Goal: Check status: Check status

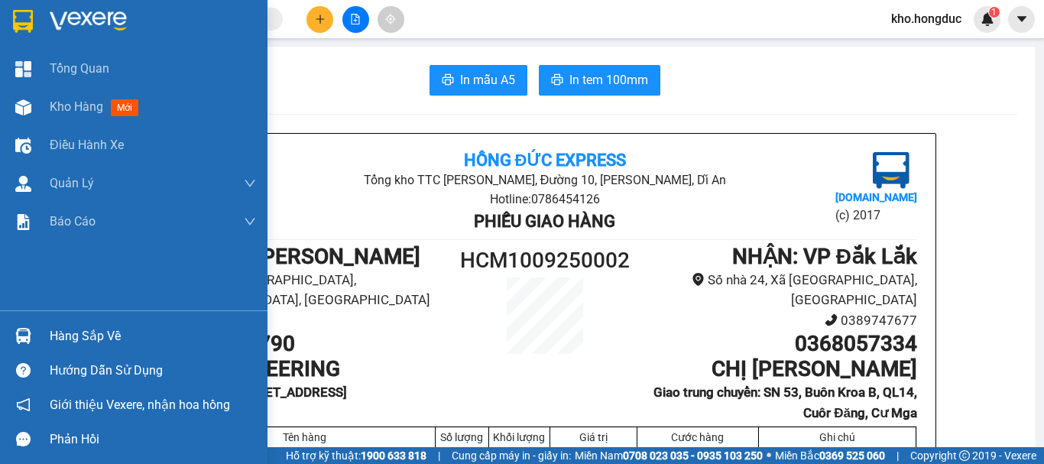
click at [43, 105] on div "Kho hàng mới" at bounding box center [133, 107] width 267 height 38
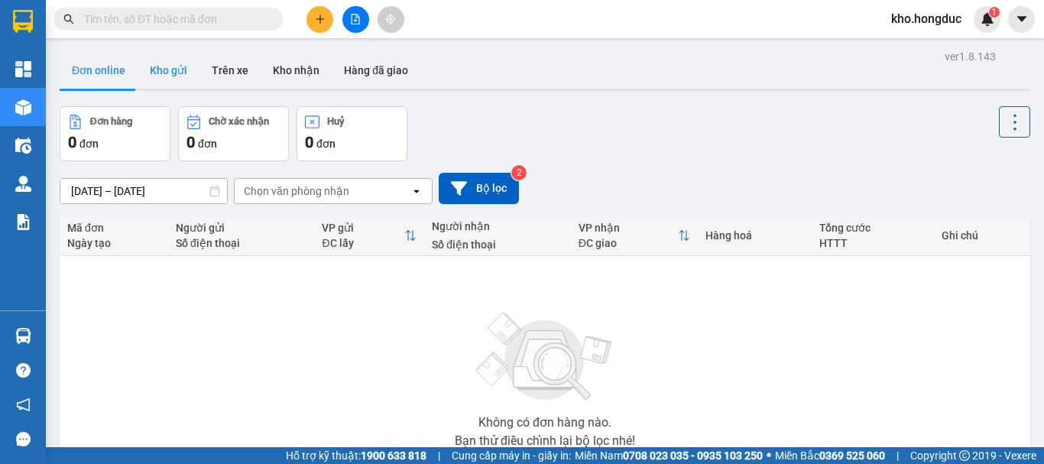
click at [164, 63] on button "Kho gửi" at bounding box center [169, 70] width 62 height 37
type input "[DATE] – [DATE]"
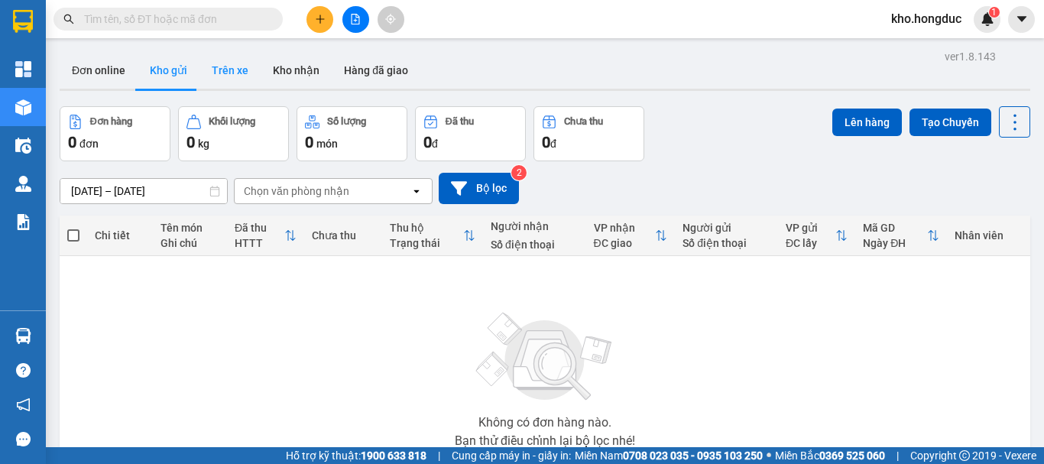
click at [228, 74] on button "Trên xe" at bounding box center [229, 70] width 61 height 37
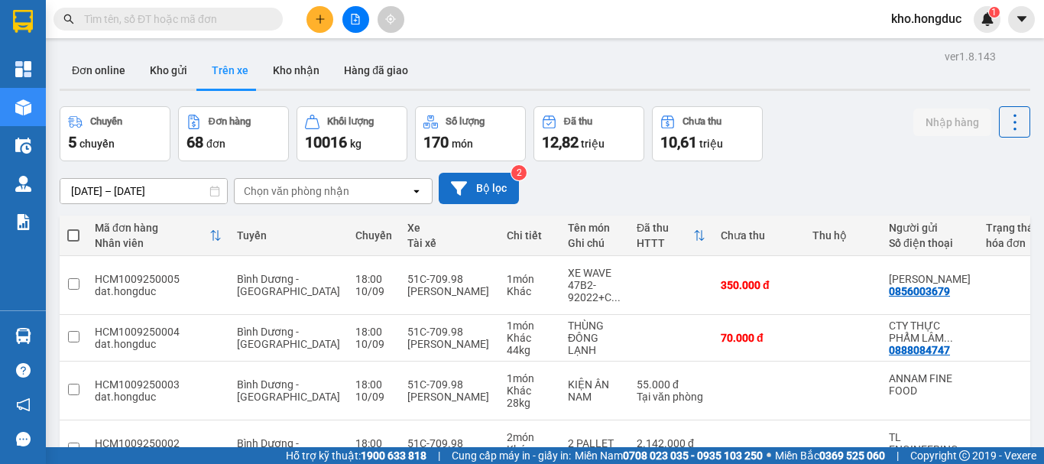
click at [484, 184] on button "Bộ lọc" at bounding box center [479, 188] width 80 height 31
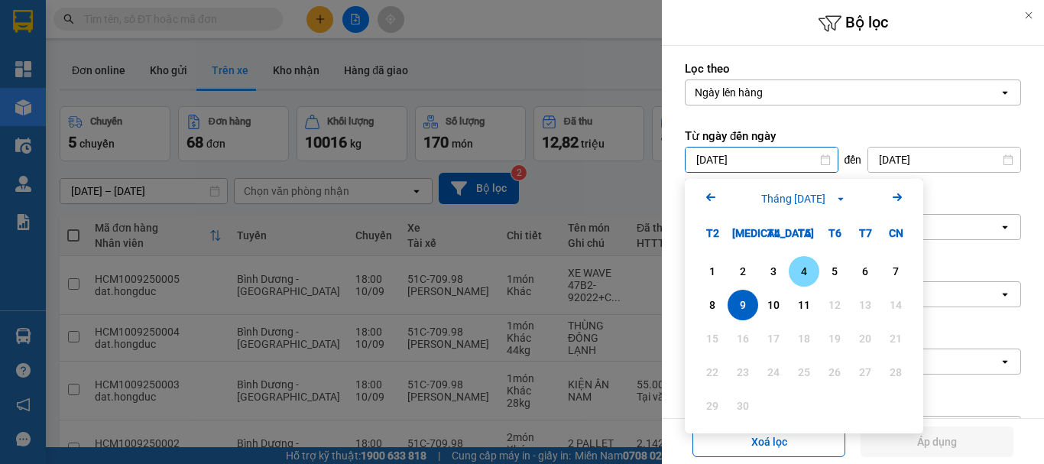
click at [806, 270] on div "4" at bounding box center [803, 271] width 21 height 18
type input "04/09/2025"
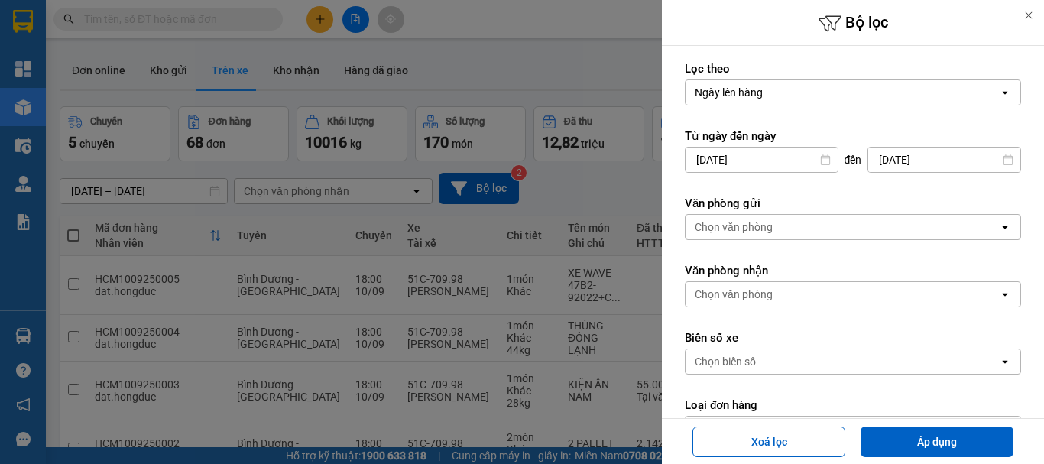
click at [752, 228] on div "Chọn văn phòng" at bounding box center [733, 226] width 78 height 15
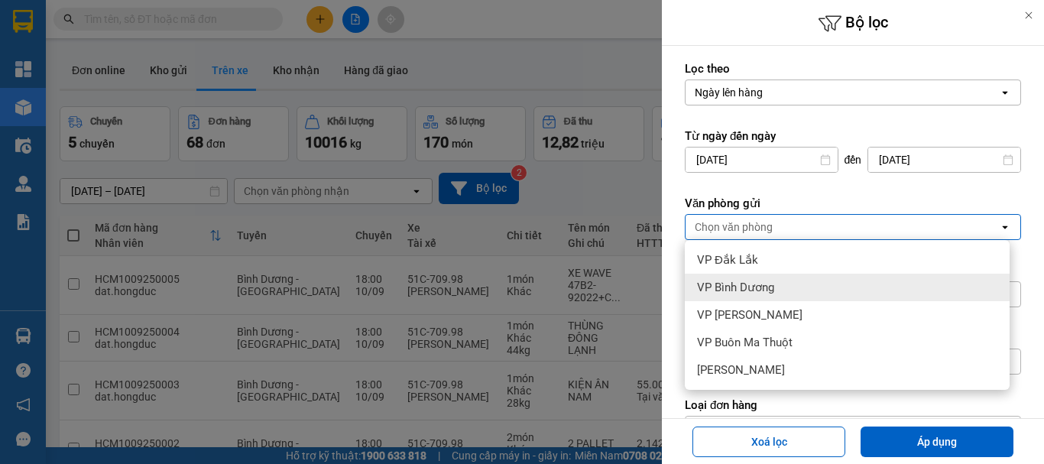
click at [743, 293] on span "VP Bình Dương" at bounding box center [735, 287] width 77 height 15
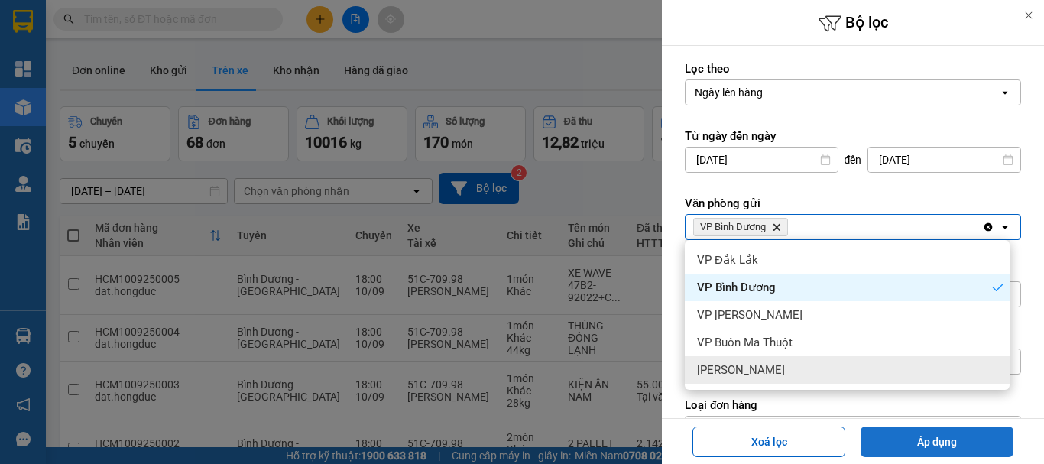
click at [950, 437] on button "Áp dụng" at bounding box center [936, 441] width 153 height 31
type input "04/09/2025 – 11/09/2025"
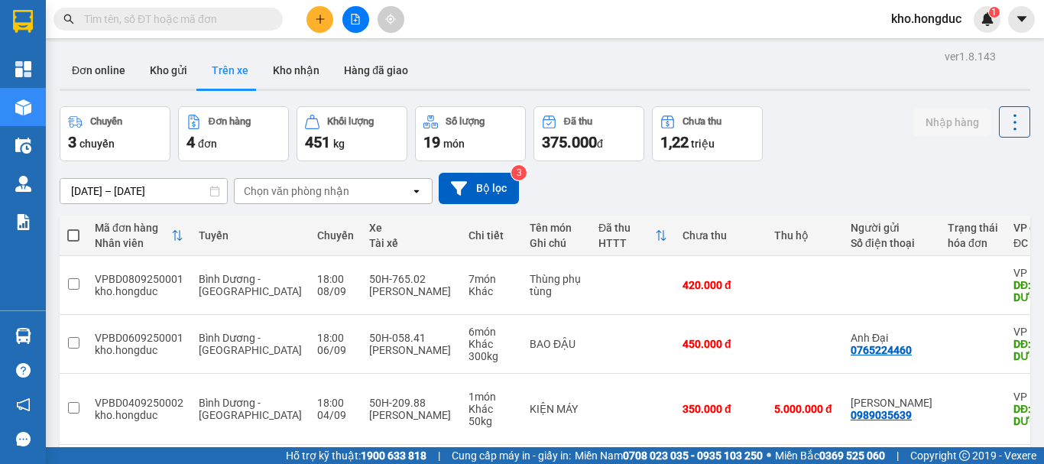
scroll to position [70, 0]
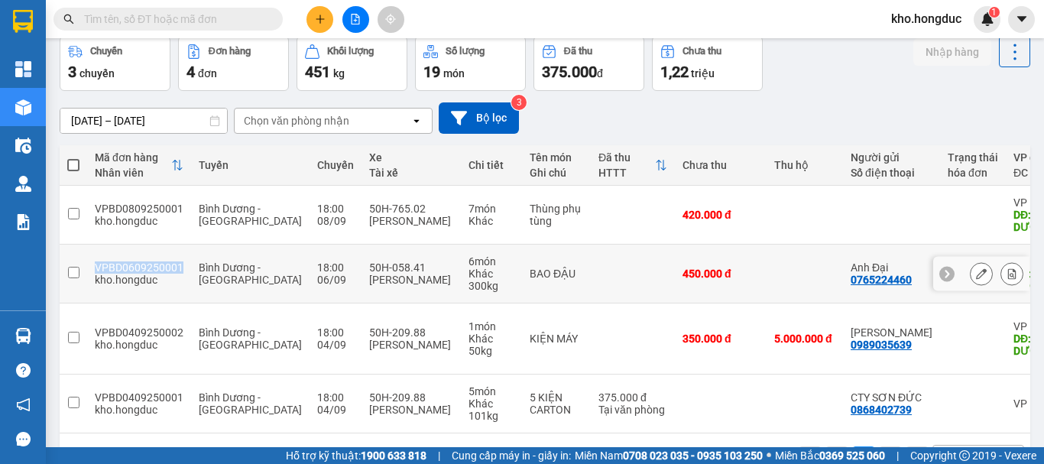
drag, startPoint x: 92, startPoint y: 247, endPoint x: 179, endPoint y: 253, distance: 86.5
click at [179, 253] on td "VPBD0609250001 kho.hongduc" at bounding box center [139, 273] width 104 height 59
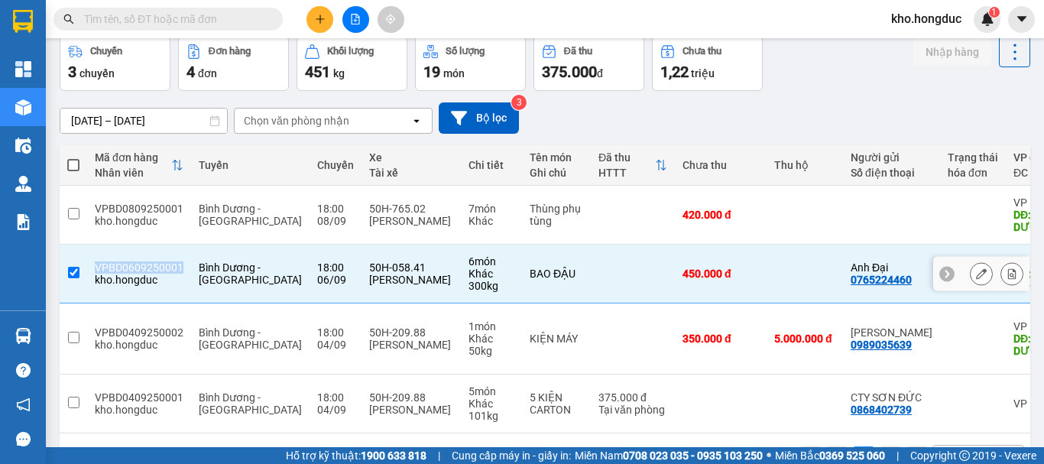
copy div "VPBD0609250001"
drag, startPoint x: 486, startPoint y: 253, endPoint x: 528, endPoint y: 254, distance: 42.0
click at [529, 267] on div "BAO ĐẬU" at bounding box center [555, 273] width 53 height 12
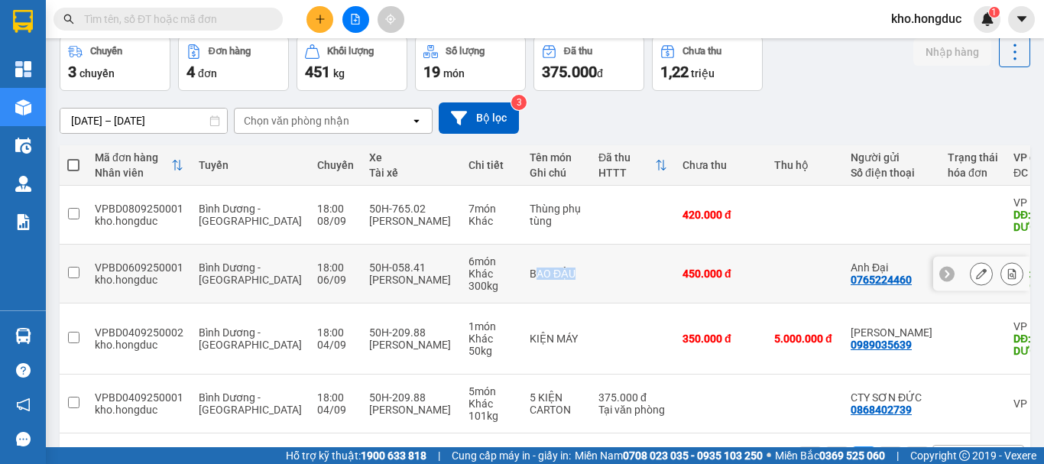
click at [529, 267] on div "BAO ĐẬU" at bounding box center [555, 273] width 53 height 12
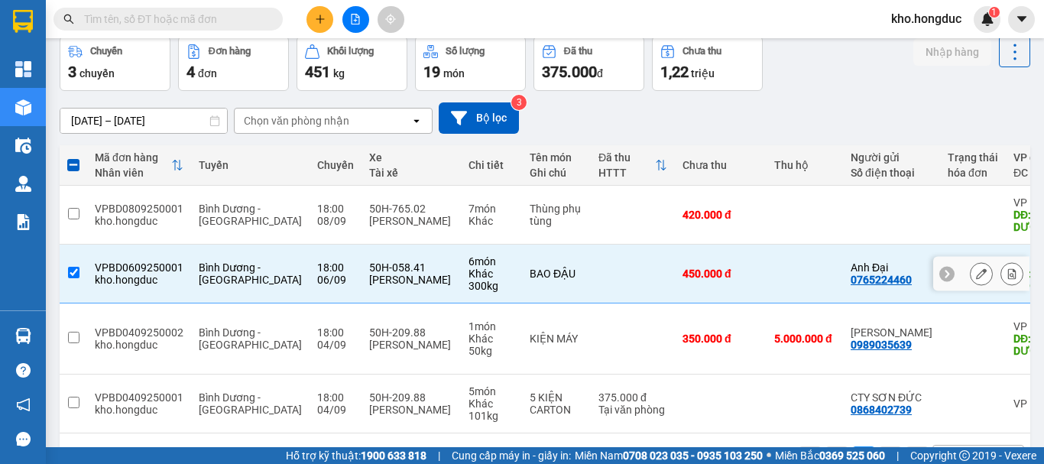
click at [529, 267] on div "BAO ĐẬU" at bounding box center [555, 273] width 53 height 12
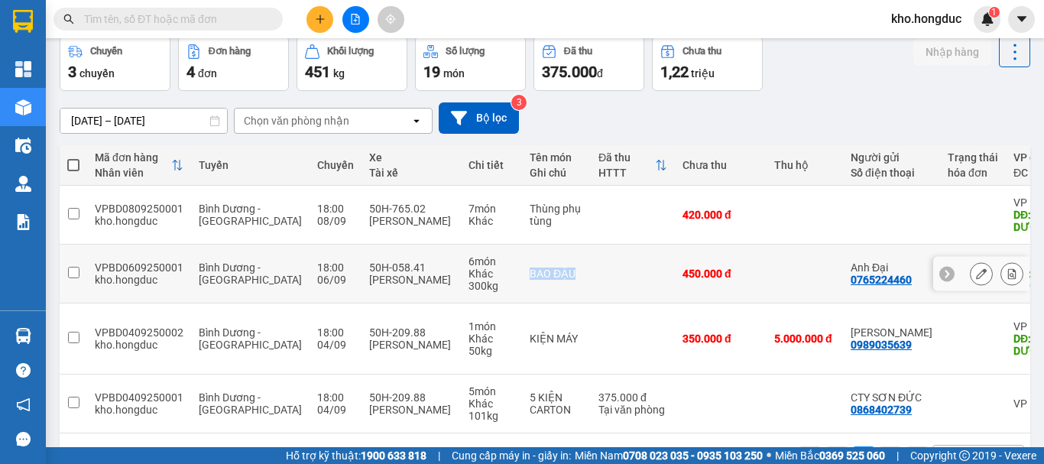
drag, startPoint x: 479, startPoint y: 254, endPoint x: 535, endPoint y: 254, distance: 55.8
click at [535, 254] on td "BAO ĐẬU" at bounding box center [556, 273] width 69 height 59
checkbox input "true"
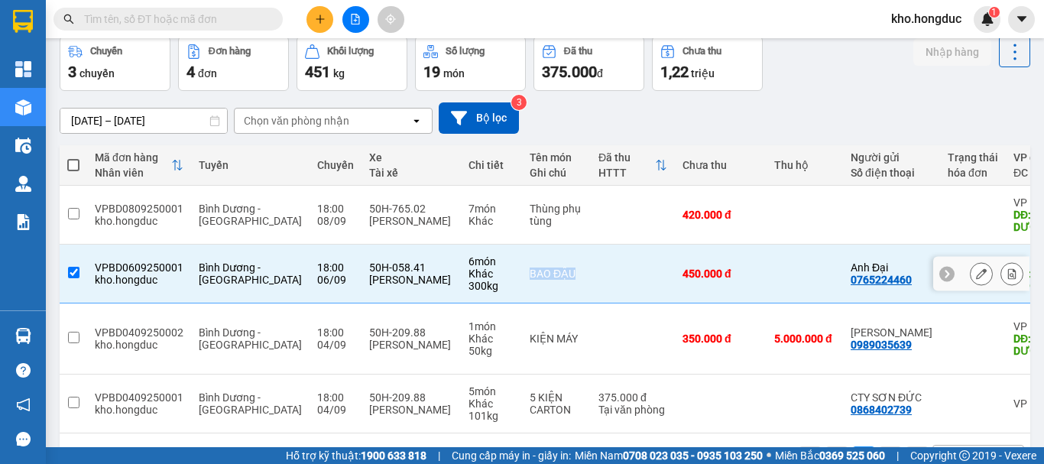
copy div "BAO ĐẬU"
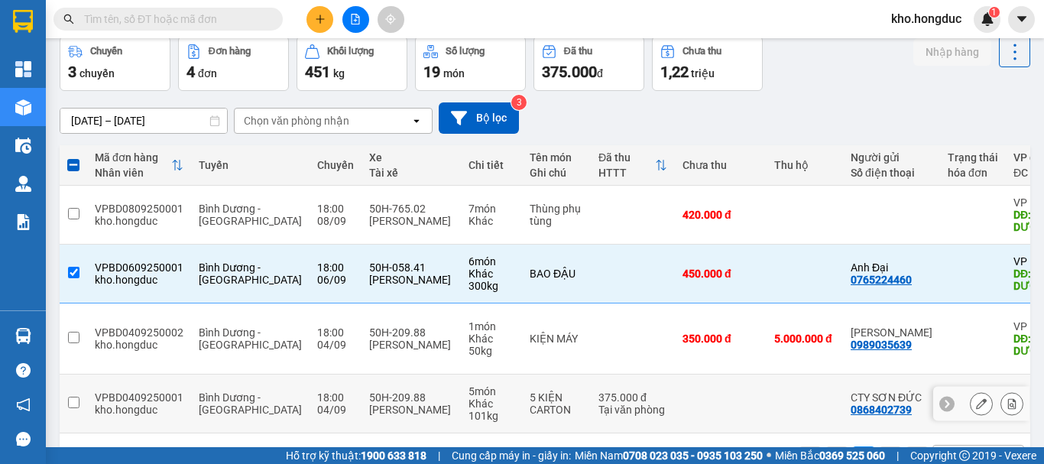
click at [522, 374] on td "5 KIỆN CARTON" at bounding box center [556, 403] width 69 height 59
checkbox input "true"
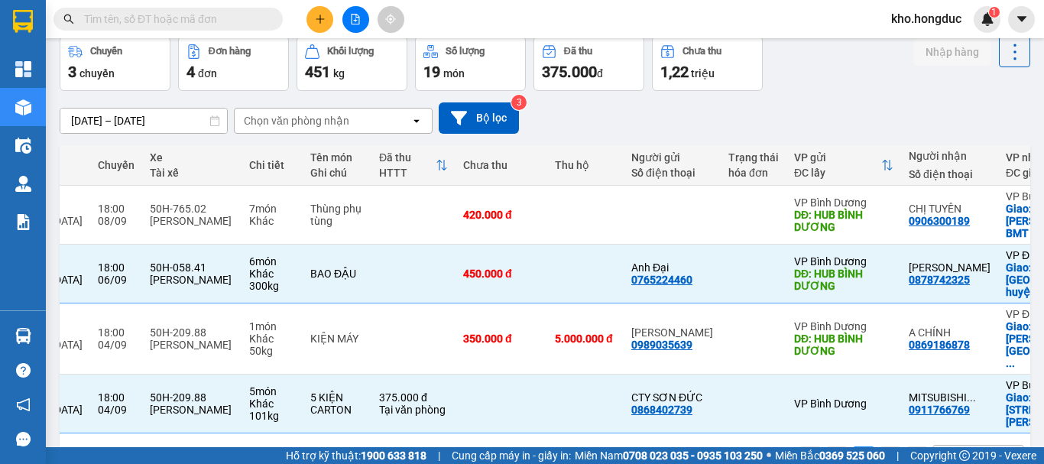
scroll to position [0, 0]
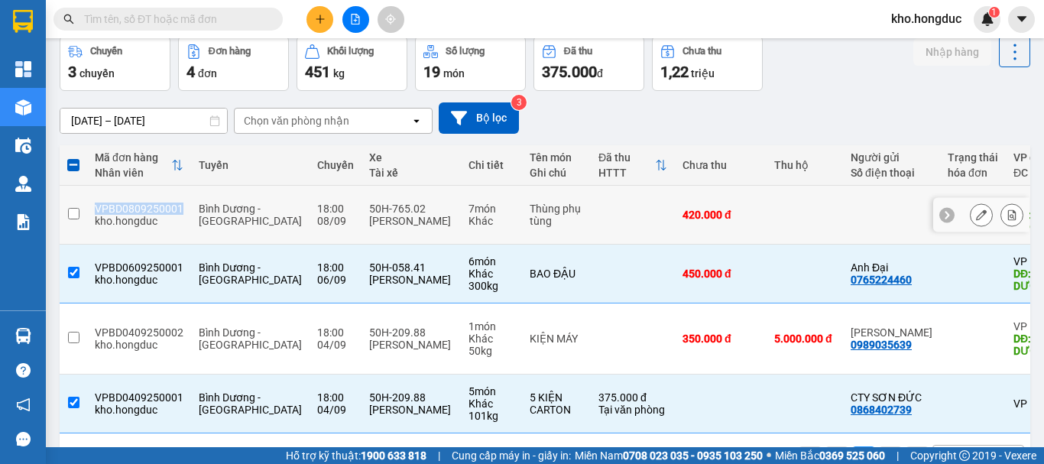
drag, startPoint x: 95, startPoint y: 200, endPoint x: 179, endPoint y: 208, distance: 83.6
click at [179, 208] on td "VPBD0809250001 kho.hongduc" at bounding box center [139, 215] width 104 height 59
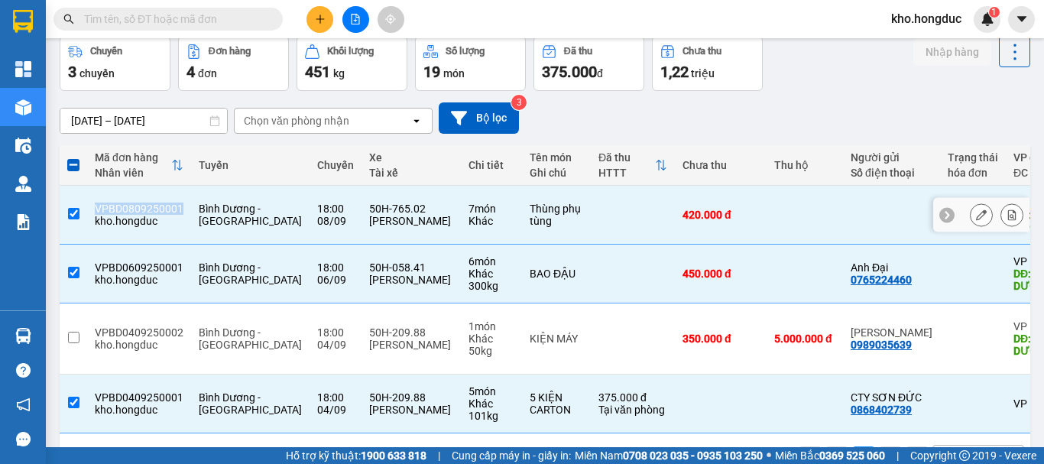
copy div "VPBD0809250001"
drag, startPoint x: 480, startPoint y: 199, endPoint x: 511, endPoint y: 217, distance: 36.3
click at [522, 219] on td "Thùng phụ tùng" at bounding box center [556, 215] width 69 height 59
checkbox input "false"
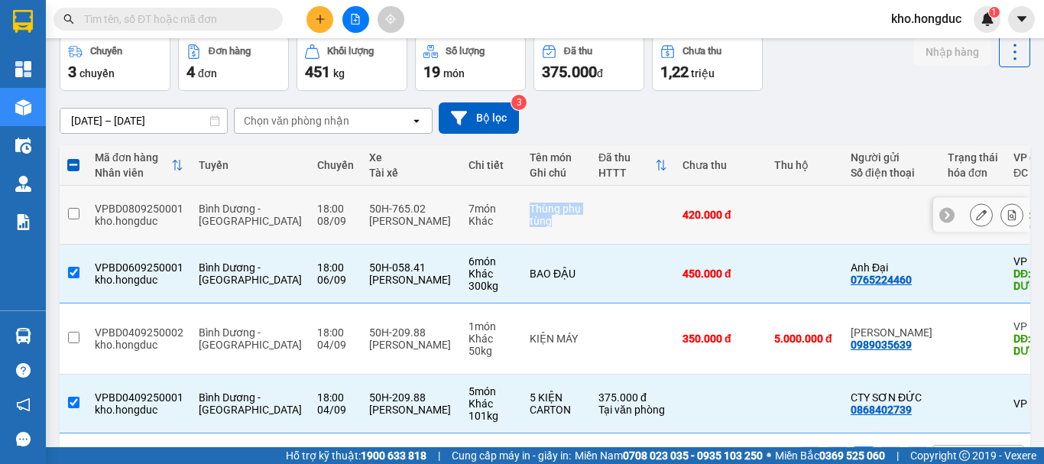
copy div "Thùng phụ tùng"
